Goal: Transaction & Acquisition: Purchase product/service

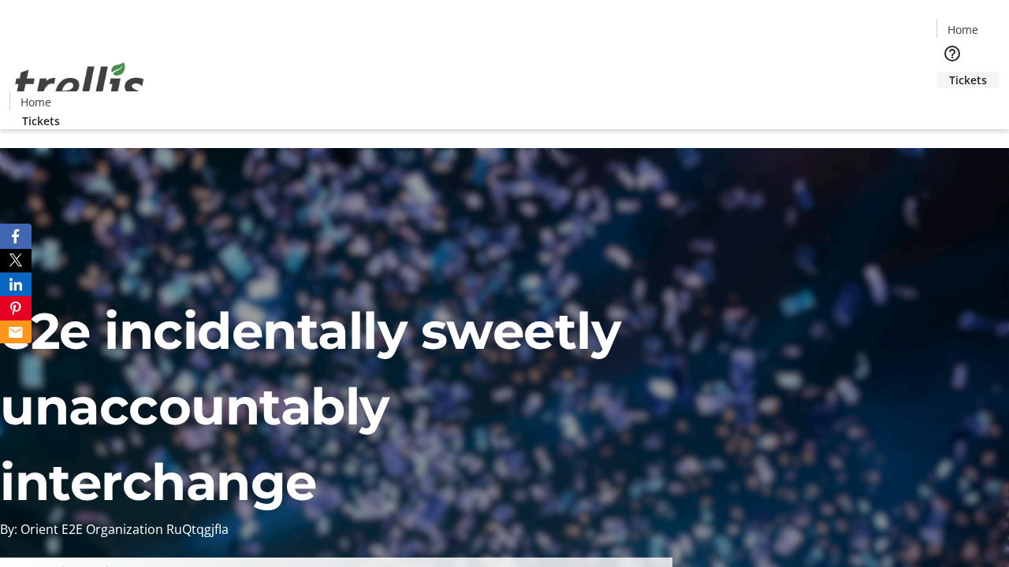
click at [949, 72] on span "Tickets" at bounding box center [968, 80] width 38 height 17
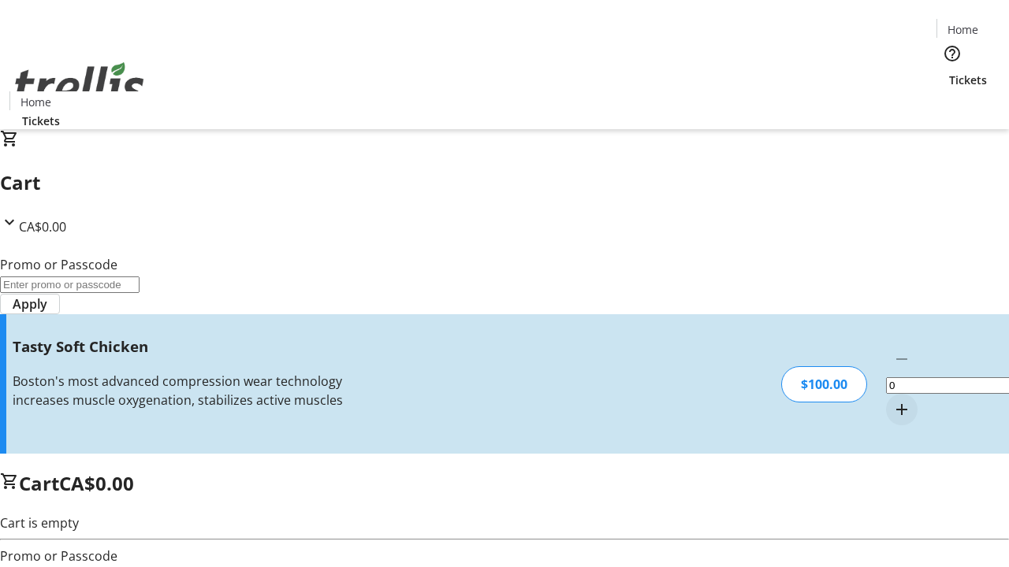
click at [892, 400] on mat-icon "Increment by one" at bounding box center [901, 409] width 19 height 19
type input "1"
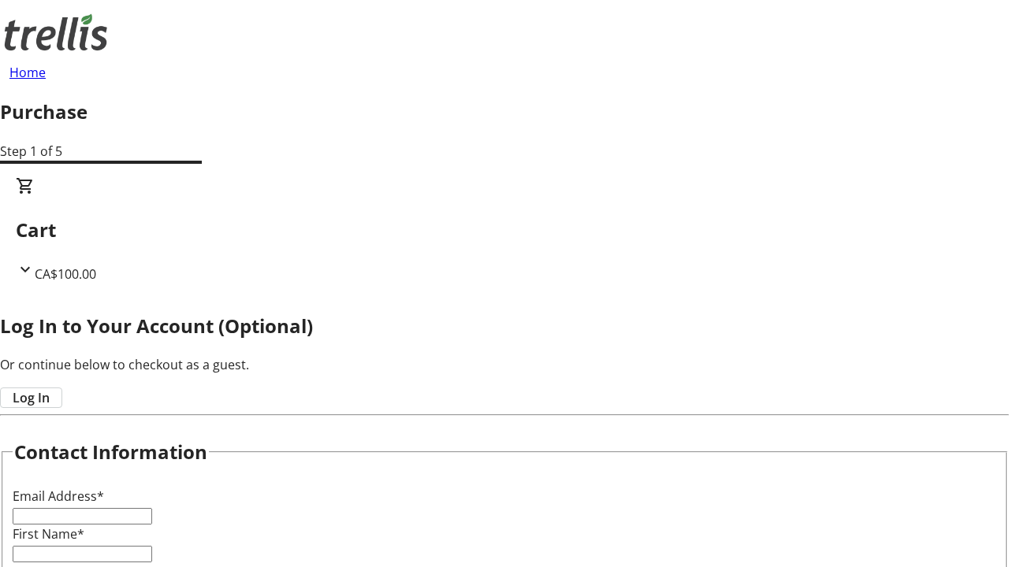
type input "FREE"
type input "[PERSON_NAME][EMAIL_ADDRESS][DOMAIN_NAME]"
type input "[PERSON_NAME]"
type input "Casper"
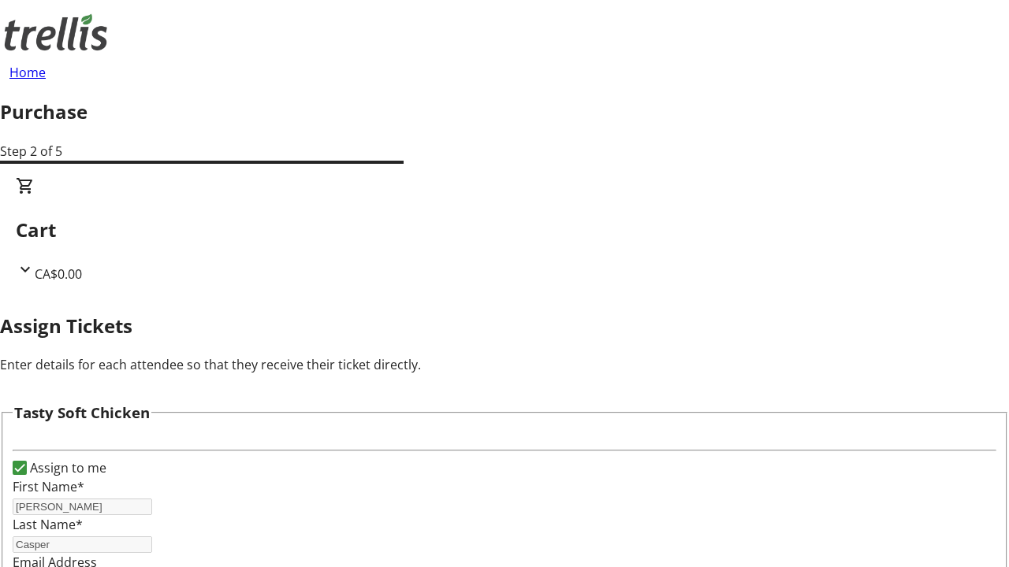
scroll to position [95, 0]
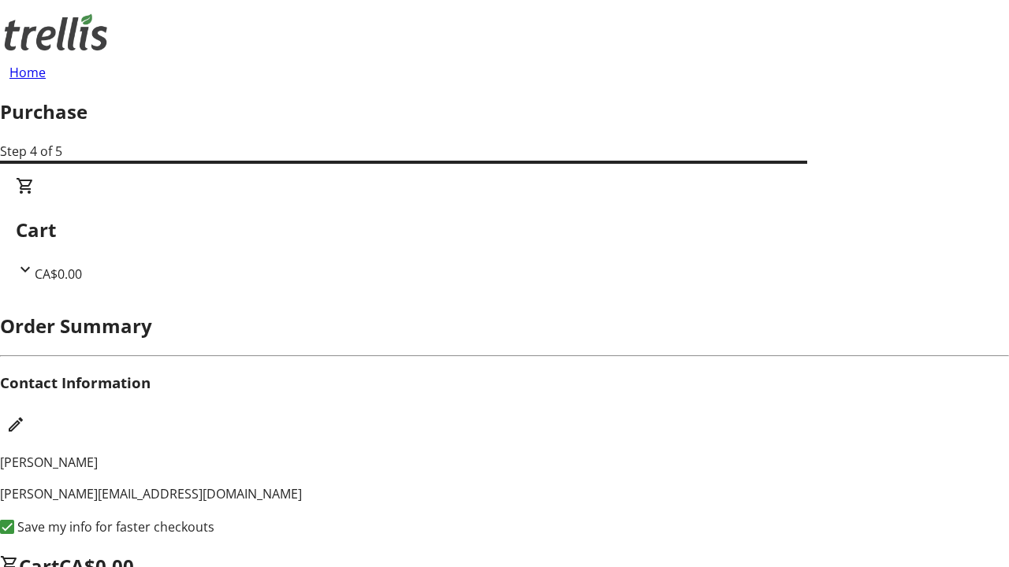
scroll to position [20, 0]
